Goal: Information Seeking & Learning: Learn about a topic

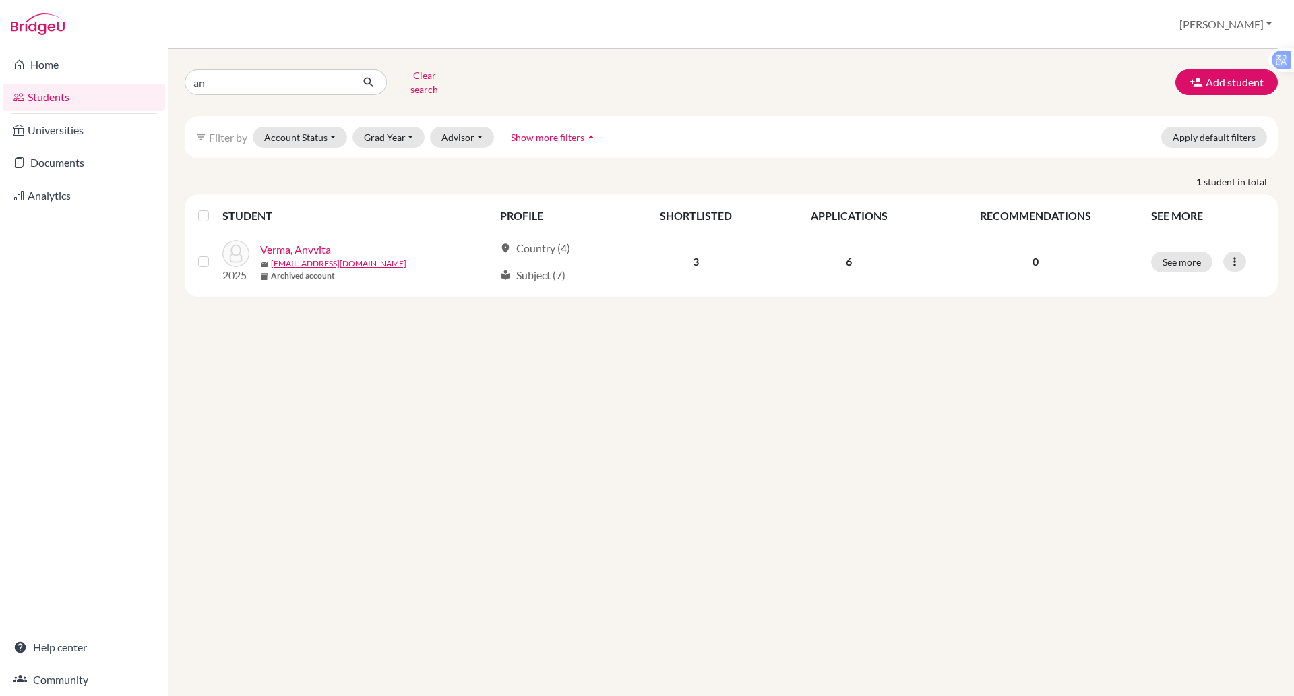
type input "a"
type input "[PERSON_NAME]"
click button "submit" at bounding box center [369, 82] width 36 height 26
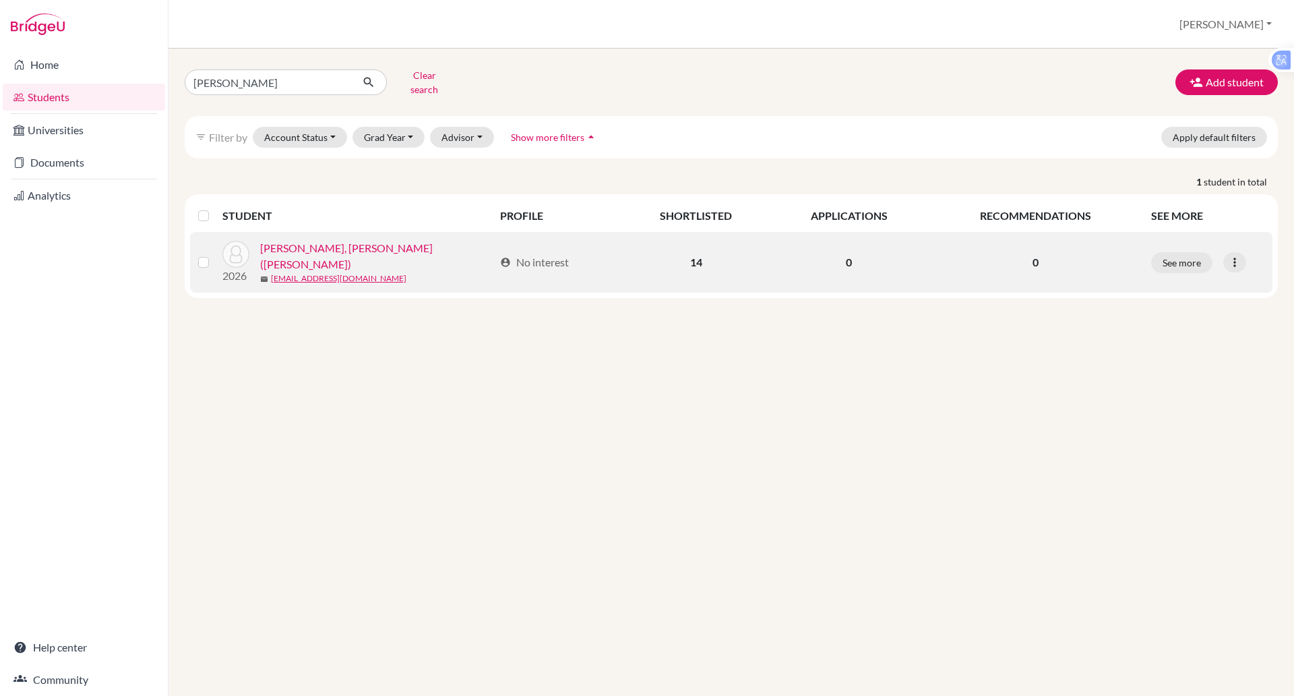
click at [313, 245] on link "[PERSON_NAME], [PERSON_NAME] ([PERSON_NAME])" at bounding box center [377, 256] width 234 height 32
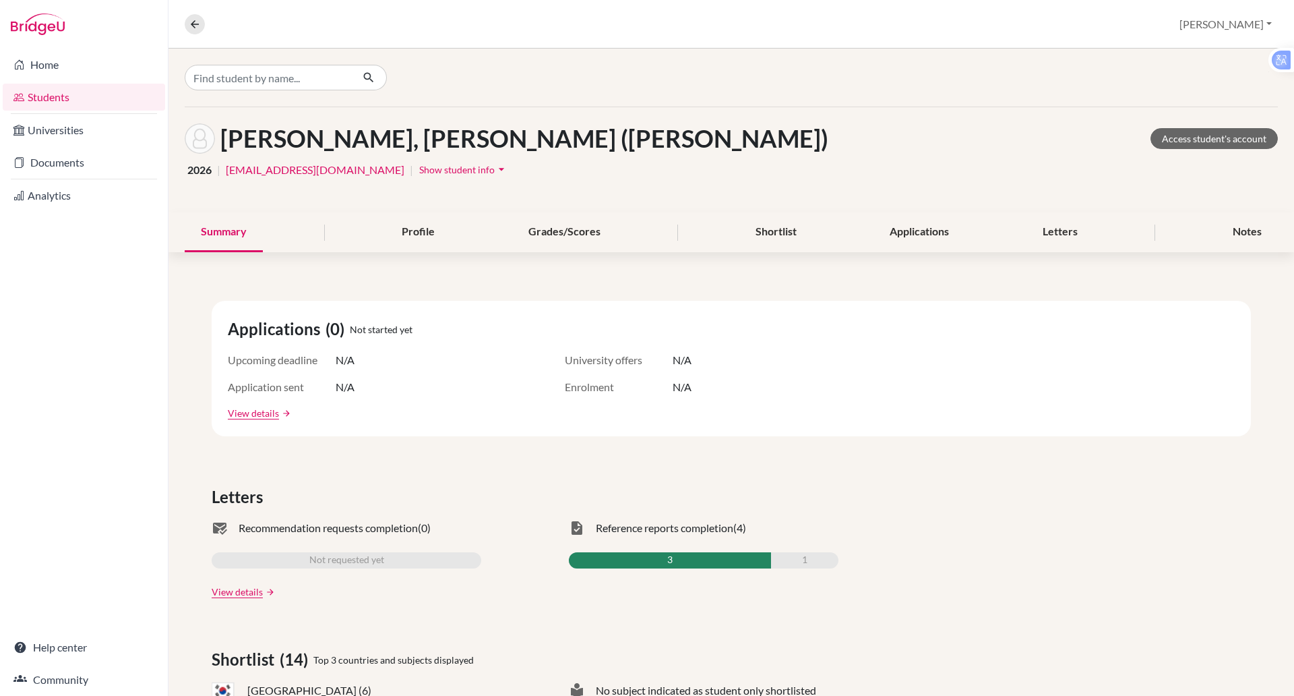
click at [429, 170] on span "Show student info" at bounding box center [456, 169] width 75 height 11
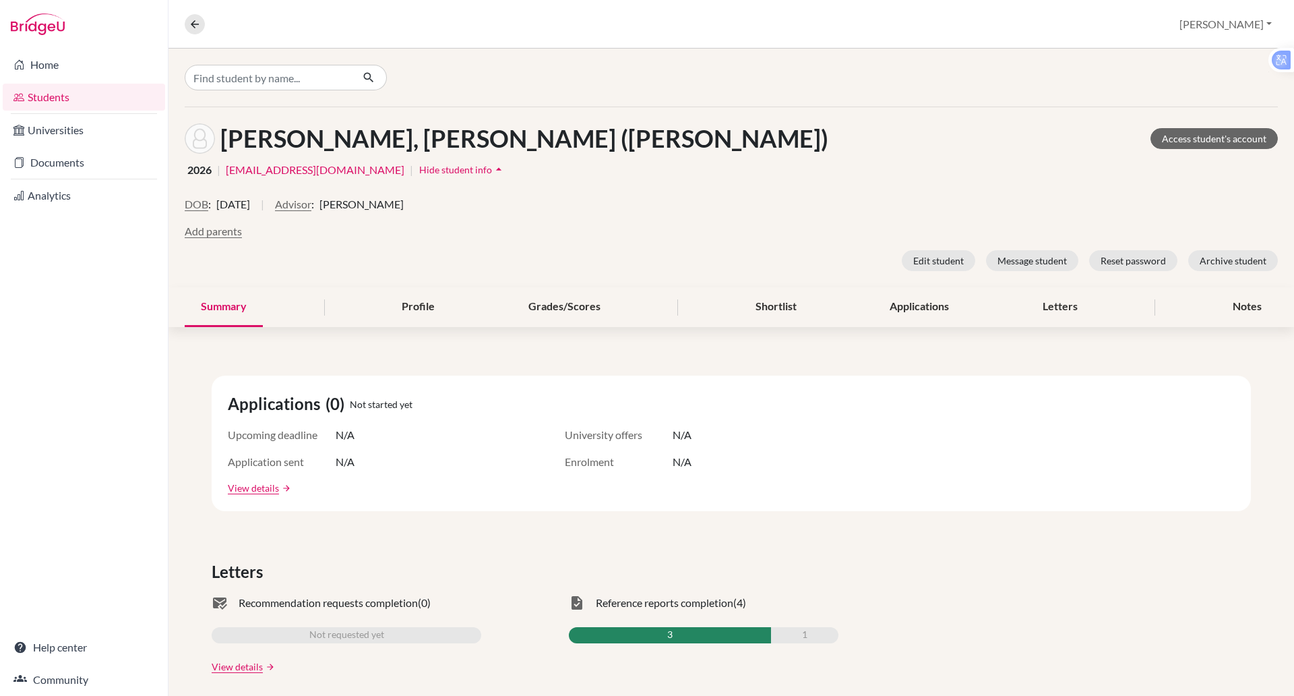
click at [479, 189] on div "Kim, Donghuie (Leo) Access student's account 2026 | donghuie_kim@bisvietnam.com…" at bounding box center [732, 197] width 1126 height 180
click at [102, 131] on link "Universities" at bounding box center [84, 130] width 162 height 27
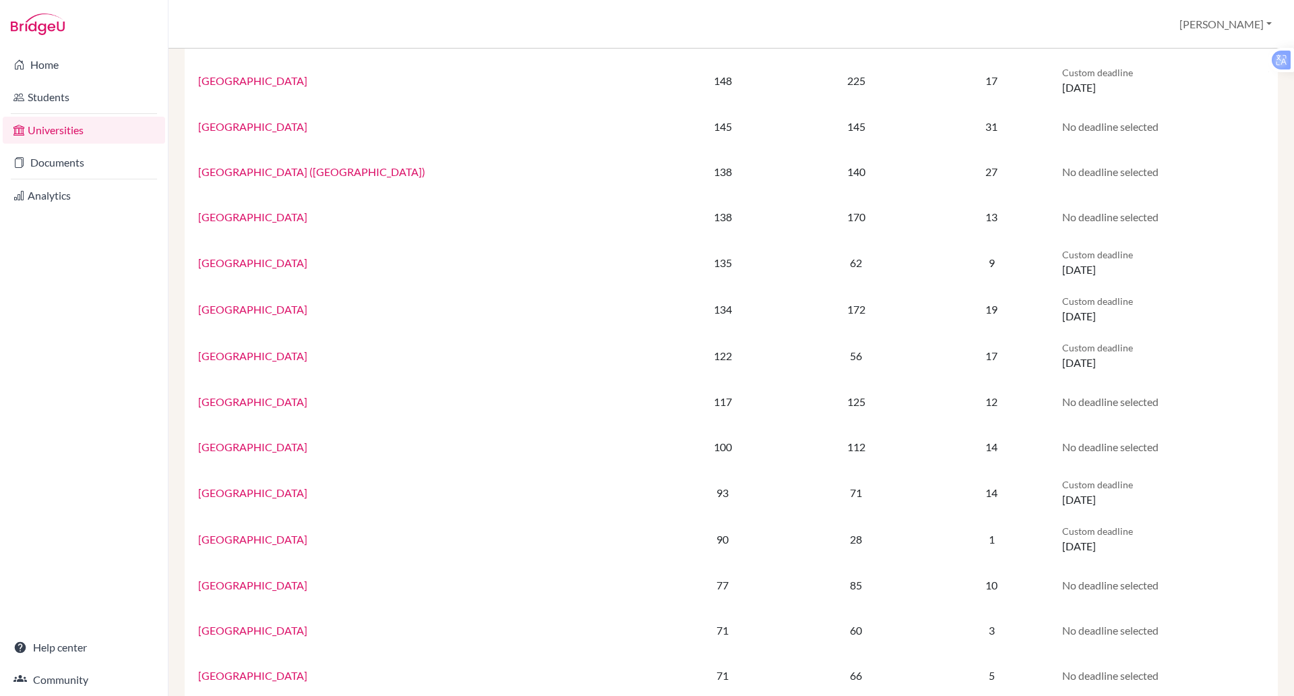
scroll to position [102, 0]
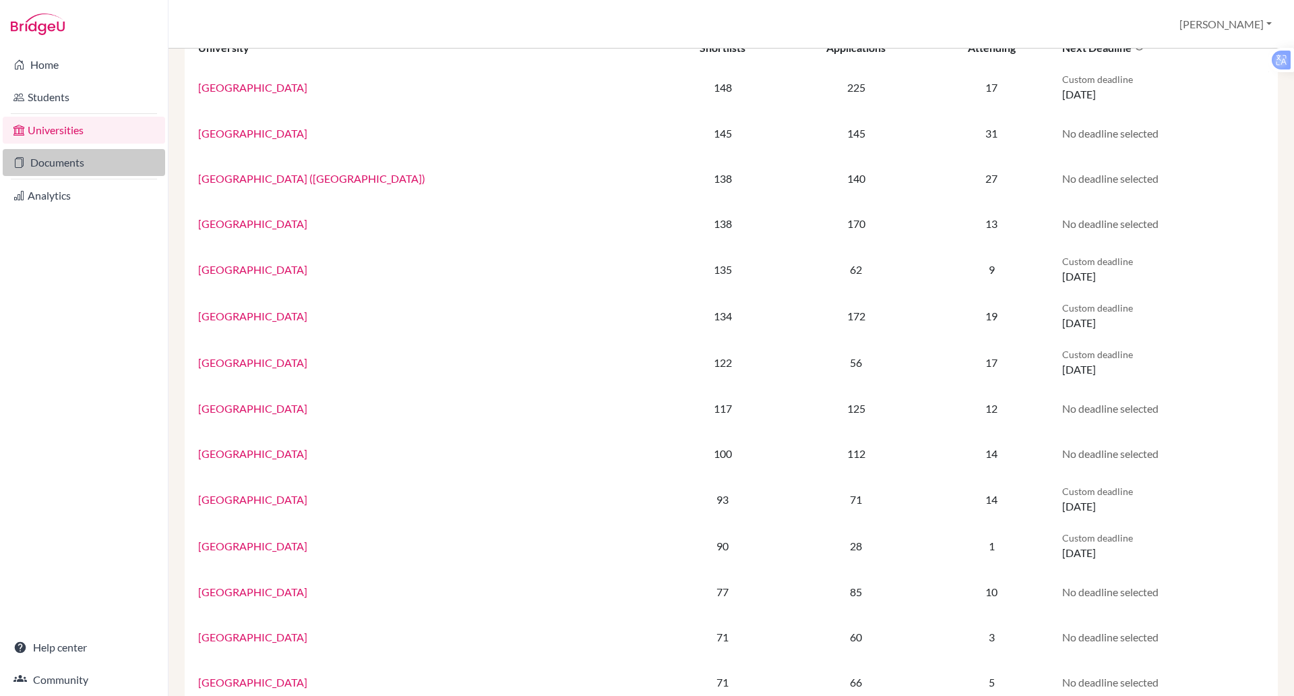
click at [50, 162] on link "Documents" at bounding box center [84, 162] width 162 height 27
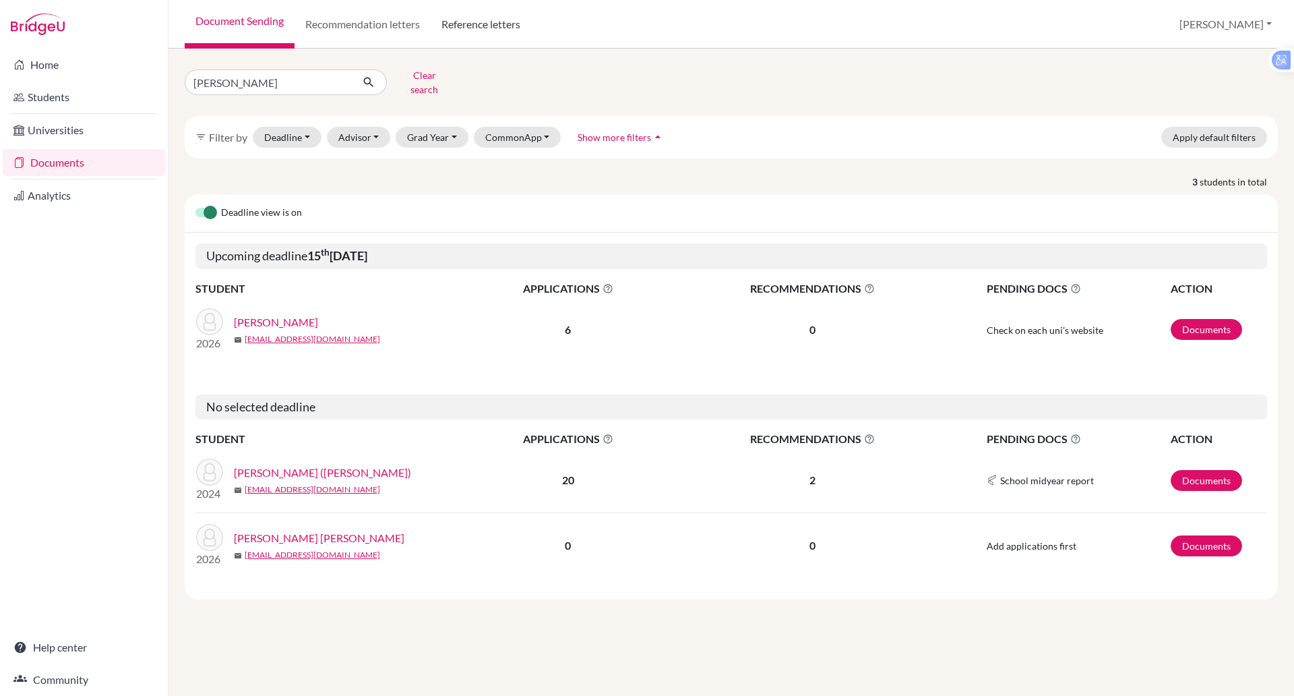
click at [475, 28] on link "Reference letters" at bounding box center [481, 24] width 100 height 49
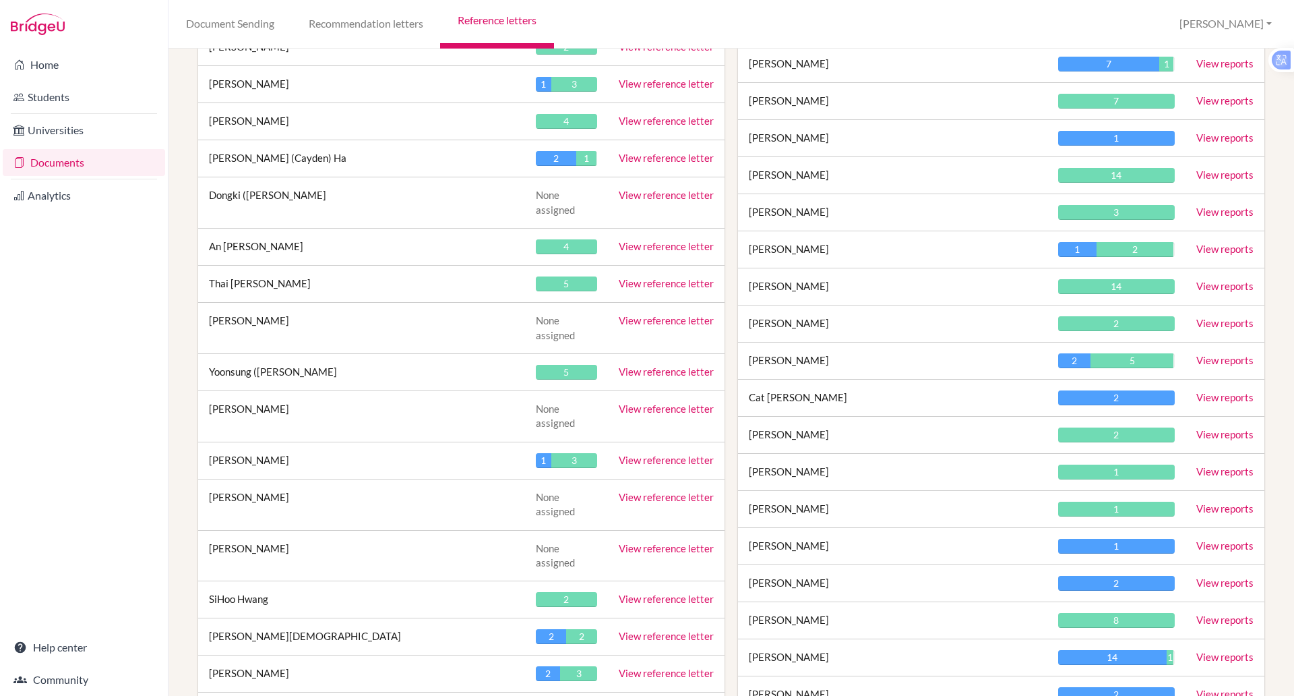
scroll to position [1938, 0]
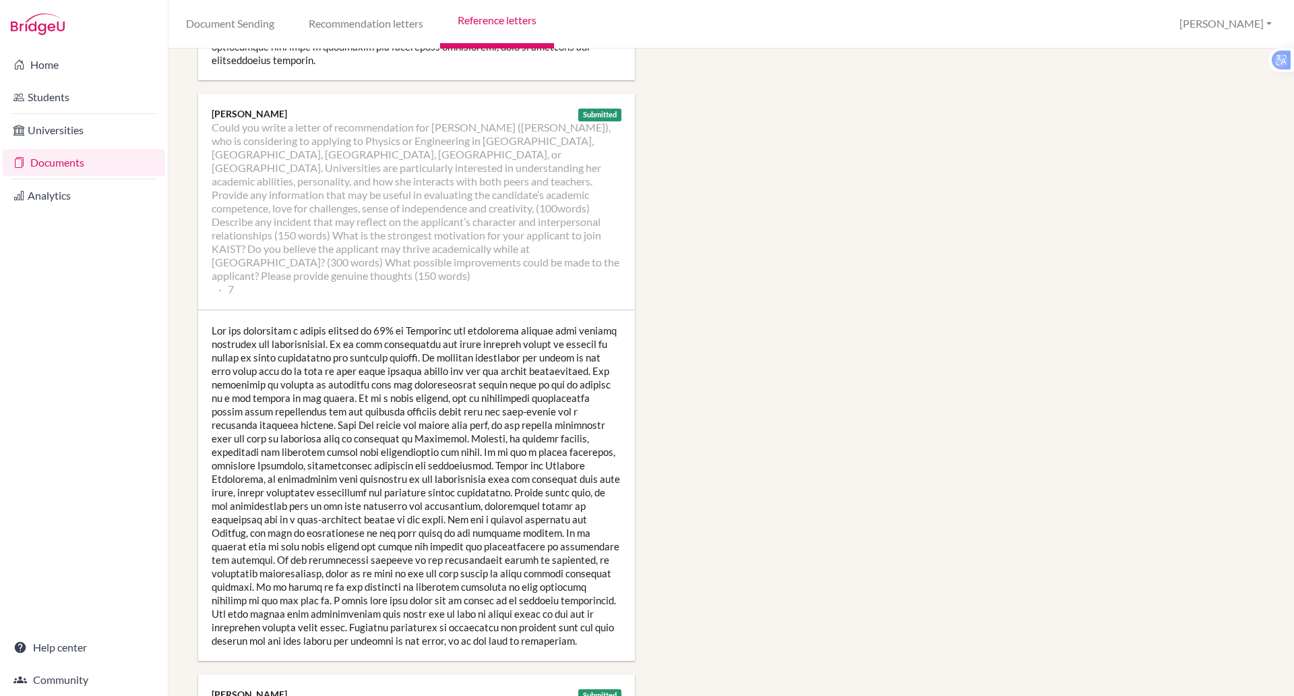
scroll to position [1148, 0]
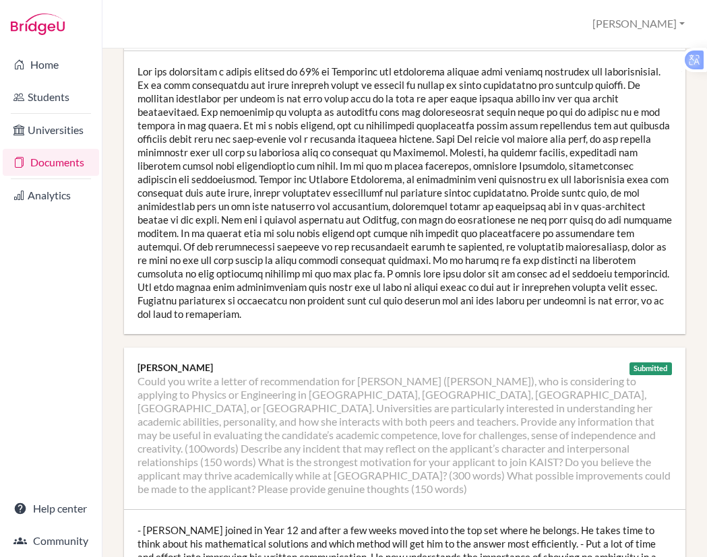
click at [669, 510] on div "- [PERSON_NAME] joined in Year 12 and after a few weeks moved into the top set …" at bounding box center [404, 564] width 561 height 108
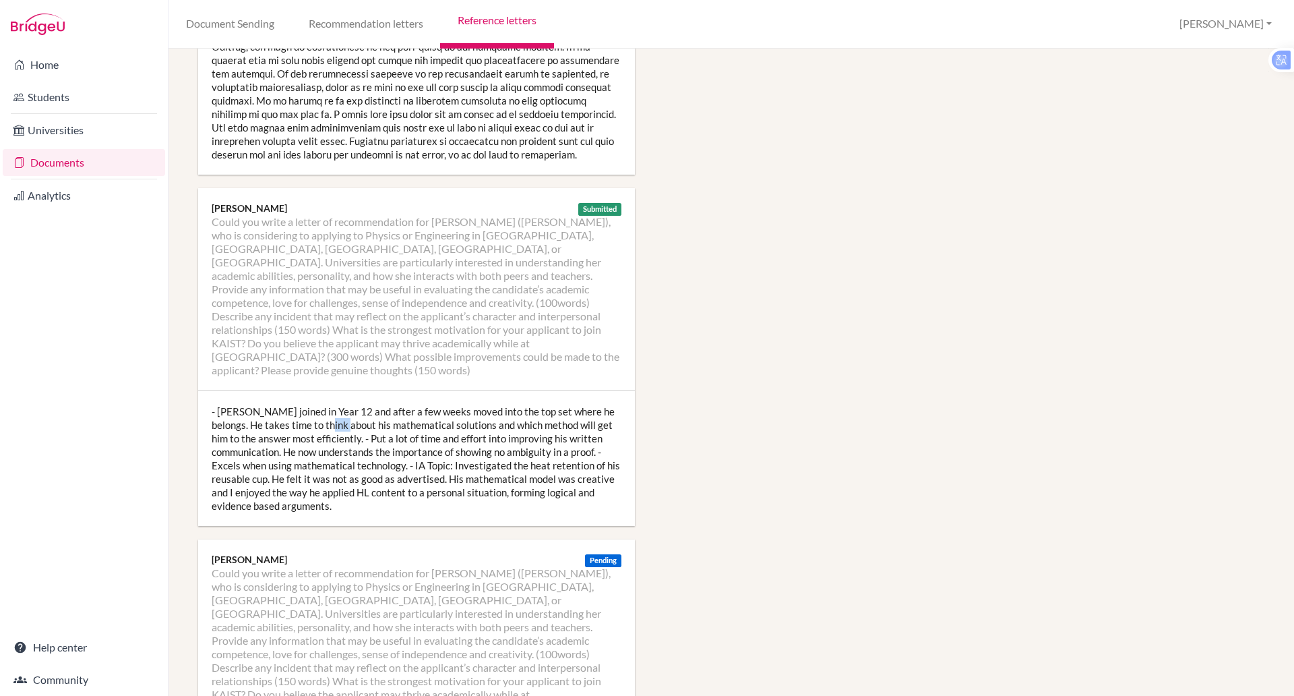
scroll to position [1645, 0]
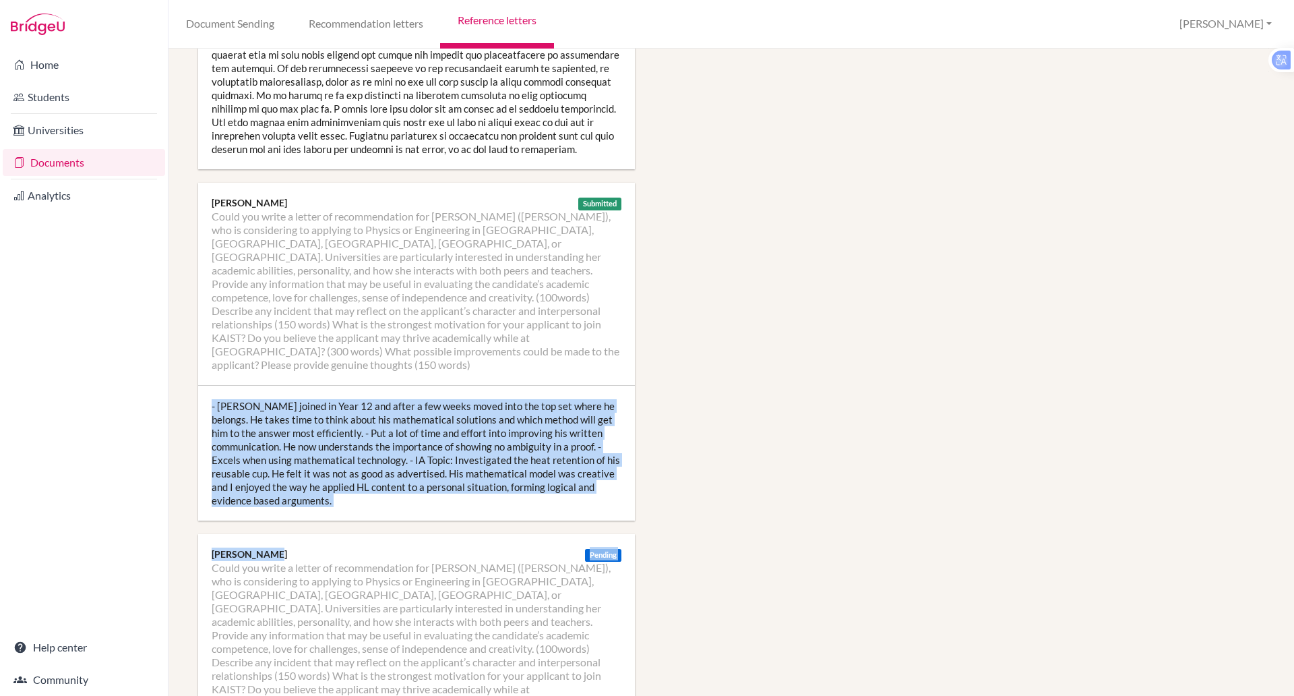
drag, startPoint x: 1262, startPoint y: 462, endPoint x: 1268, endPoint y: 108, distance: 354.6
click at [1271, 276] on div "Manage report writers Predicted Grades Subject Could you write a letter of reco…" at bounding box center [732, 372] width 1126 height 647
